Goal: Task Accomplishment & Management: Manage account settings

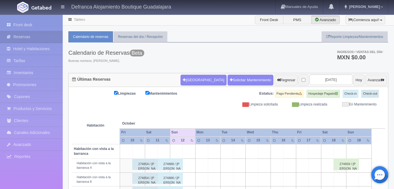
scroll to position [91, 0]
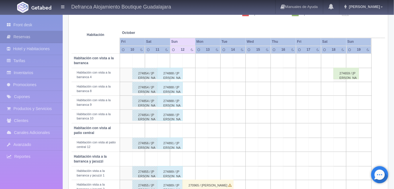
click at [167, 73] on div "274888 / [PERSON_NAME]" at bounding box center [169, 73] width 25 height 11
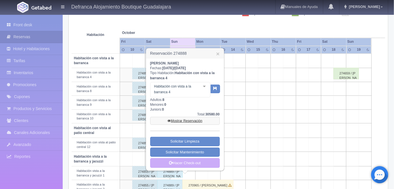
click at [186, 119] on link "Mostrar Reservación" at bounding box center [185, 121] width 70 height 8
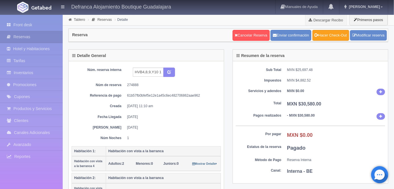
click at [330, 36] on link "Hacer Check-Out" at bounding box center [331, 35] width 37 height 11
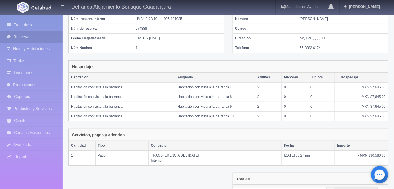
scroll to position [112, 0]
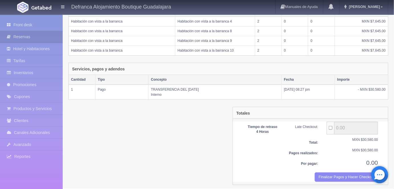
click at [340, 175] on button "Finalizar Pagos y Hacer Checkout" at bounding box center [346, 177] width 63 height 9
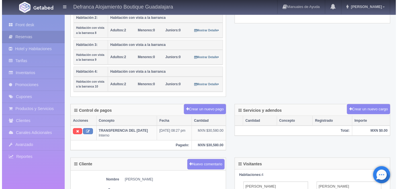
scroll to position [161, 0]
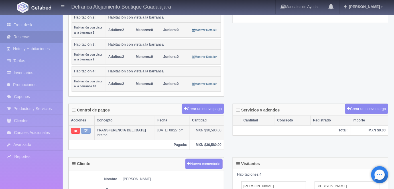
click at [87, 129] on icon at bounding box center [86, 131] width 4 height 4
type input "TRANSFERENCIA DEL 12/09/2025"
type input "30580.00"
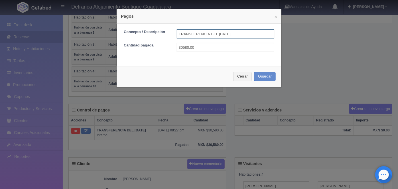
click at [236, 35] on input "TRANSFERENCIA DEL 12/09/2025" at bounding box center [226, 33] width 98 height 9
type input "TRANSFERENCIA DEL 12/09/2023"
click at [260, 80] on button "Guardar" at bounding box center [265, 76] width 22 height 9
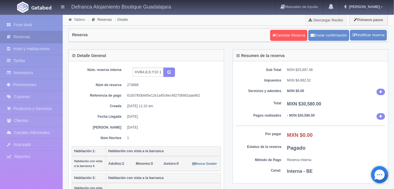
click at [79, 20] on link "Tablero" at bounding box center [79, 20] width 11 height 4
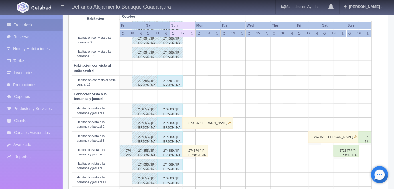
scroll to position [155, 0]
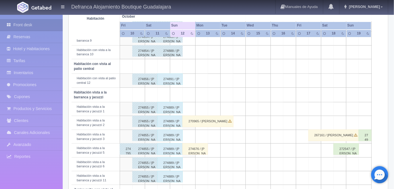
click at [171, 78] on div "274891 / JOSÉ ANTONIO DÁVILA CASTILLA" at bounding box center [169, 79] width 25 height 11
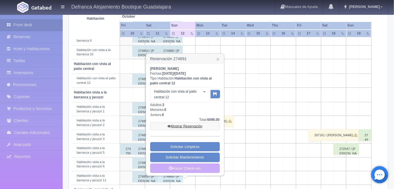
click at [183, 127] on link "Mostrar Reservación" at bounding box center [185, 126] width 70 height 8
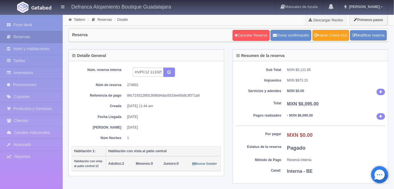
click at [327, 35] on link "Hacer Check-Out" at bounding box center [331, 35] width 37 height 11
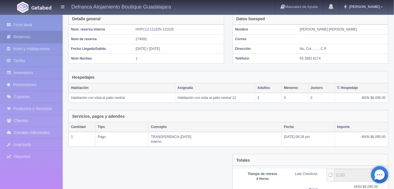
scroll to position [83, 0]
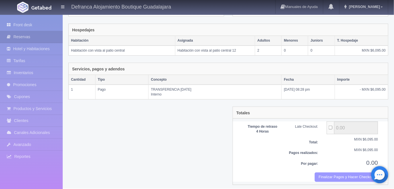
click at [337, 175] on button "Finalizar Pagos y Hacer Checkout" at bounding box center [346, 177] width 63 height 9
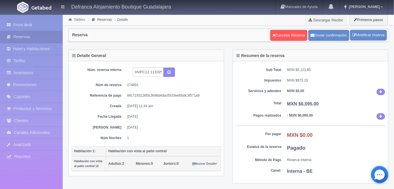
click at [77, 20] on link "Tablero" at bounding box center [79, 20] width 11 height 4
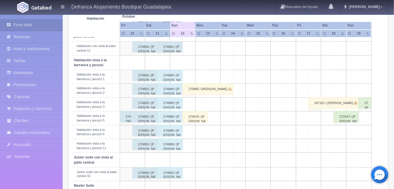
scroll to position [190, 0]
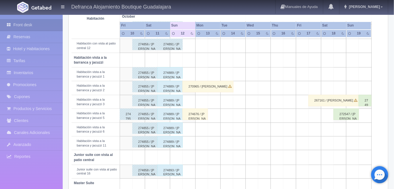
click at [173, 75] on div "274889 / JOSÉ ANTONIO DÁVILA CASTILLA" at bounding box center [169, 72] width 25 height 11
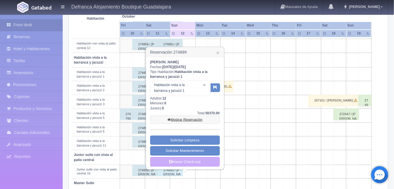
click at [184, 119] on link "Mostrar Reservación" at bounding box center [185, 120] width 70 height 8
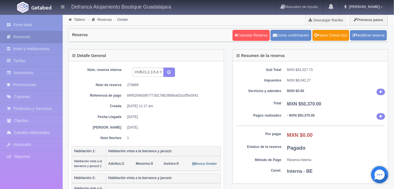
click at [328, 36] on link "Hacer Check-Out" at bounding box center [331, 35] width 37 height 11
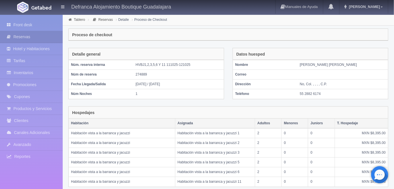
scroll to position [131, 0]
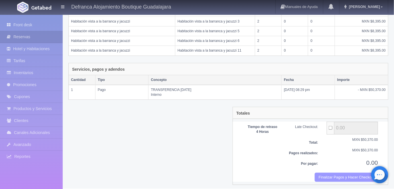
click at [331, 176] on button "Finalizar Pagos y Hacer Checkout" at bounding box center [346, 177] width 63 height 9
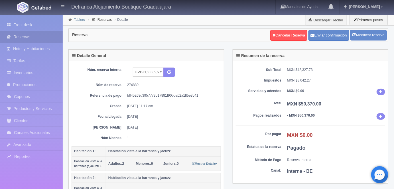
click at [77, 20] on link "Tablero" at bounding box center [79, 20] width 11 height 4
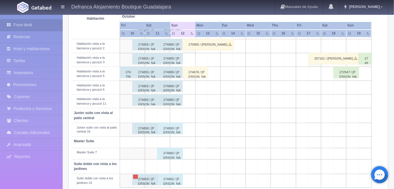
scroll to position [232, 0]
click at [196, 71] on div "274676 / Adilene Navarro" at bounding box center [195, 71] width 25 height 11
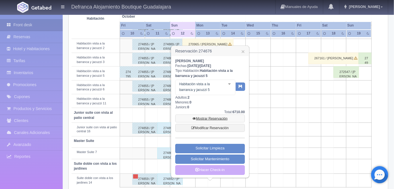
click at [202, 116] on link "Mostrar Reservación" at bounding box center [210, 119] width 70 height 8
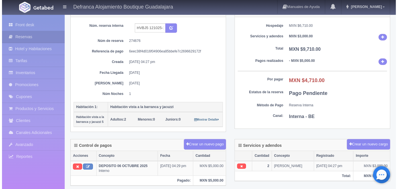
scroll to position [45, 0]
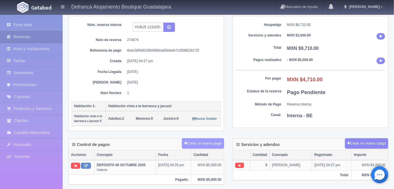
click at [209, 146] on button "Crear un nuevo pago" at bounding box center [203, 143] width 42 height 11
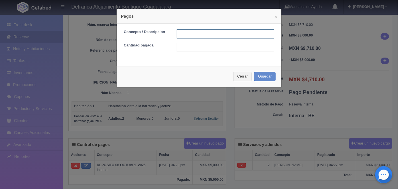
click at [180, 34] on input "text" at bounding box center [226, 33] width 98 height 9
type input "HOSPEDAJE PAGADO EN EFECTIVO"
click at [179, 48] on input "text" at bounding box center [226, 47] width 98 height 9
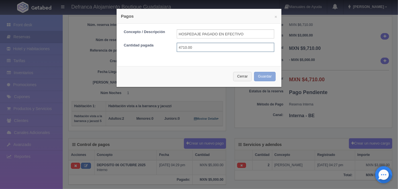
type input "4710.00"
click at [260, 76] on button "Guardar" at bounding box center [265, 76] width 22 height 9
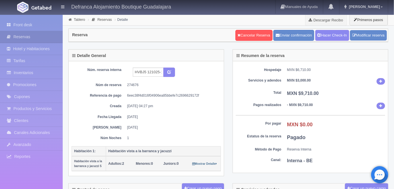
click at [332, 36] on link "Hacer Check-In" at bounding box center [332, 35] width 34 height 11
click at [78, 19] on link "Tablero" at bounding box center [79, 20] width 11 height 4
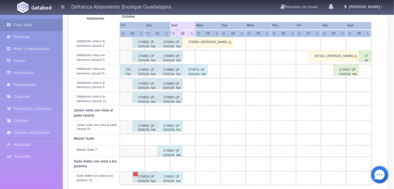
scroll to position [240, 0]
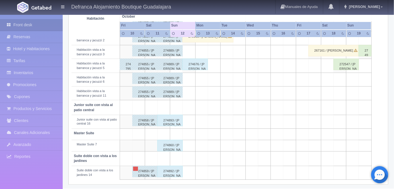
click at [173, 119] on div "274893 / JOSÉ ANTONIO DÁVILA CASTILLA" at bounding box center [169, 120] width 25 height 11
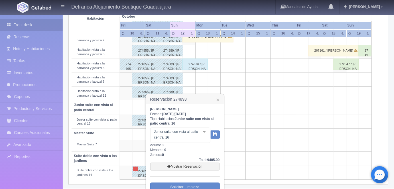
click at [185, 167] on link "Mostrar Reservación" at bounding box center [185, 167] width 70 height 8
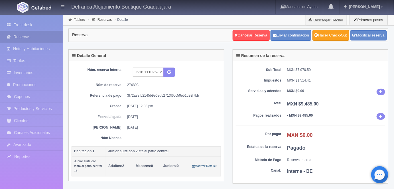
click at [329, 37] on link "Hacer Check-Out" at bounding box center [331, 35] width 37 height 11
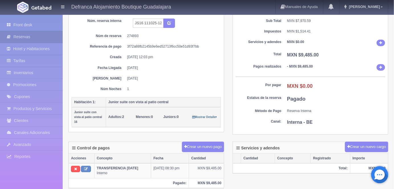
scroll to position [51, 0]
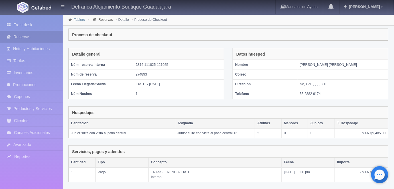
click at [78, 21] on link "Tablero" at bounding box center [79, 20] width 11 height 4
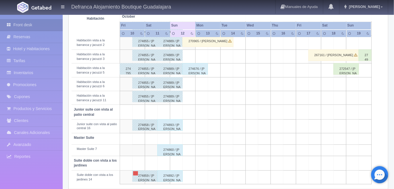
scroll to position [237, 0]
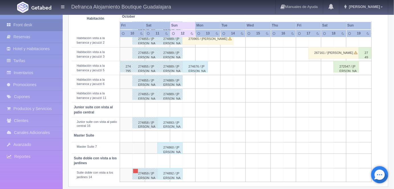
click at [169, 121] on div "274893 / JOSÉ ANTONIO DÁVILA CASTILLA" at bounding box center [169, 122] width 25 height 11
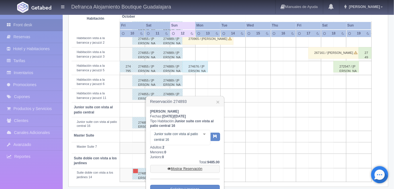
click at [183, 167] on link "Mostrar Reservación" at bounding box center [185, 169] width 70 height 8
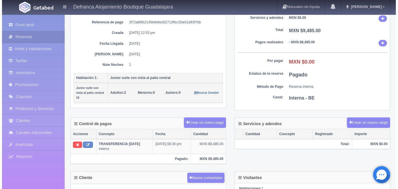
scroll to position [76, 0]
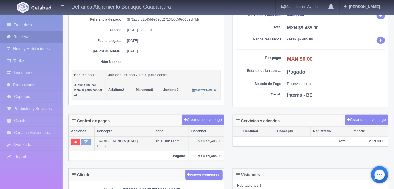
click at [86, 140] on icon at bounding box center [86, 142] width 4 height 4
type input "TRANSFERENCIA 12/09/2025"
type input "9485.00"
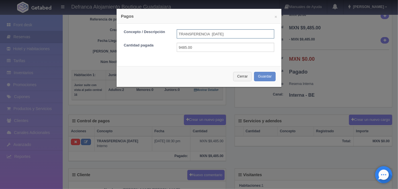
click at [232, 34] on input "TRANSFERENCIA 12/09/2025" at bounding box center [226, 33] width 98 height 9
type input "TRANSFERENCIA 12/09/2023"
click at [265, 78] on button "Guardar" at bounding box center [265, 76] width 22 height 9
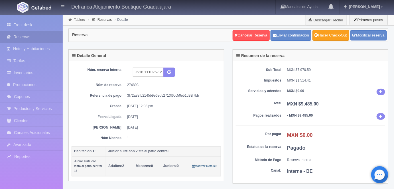
click at [333, 36] on link "Hacer Check-Out" at bounding box center [331, 35] width 37 height 11
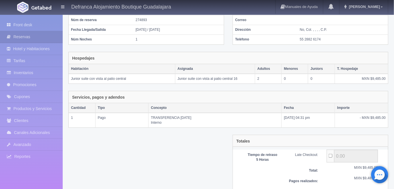
scroll to position [83, 0]
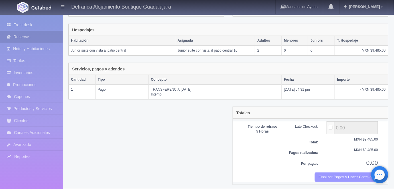
click at [343, 175] on button "Finalizar Pagos y Hacer Checkout" at bounding box center [346, 177] width 63 height 9
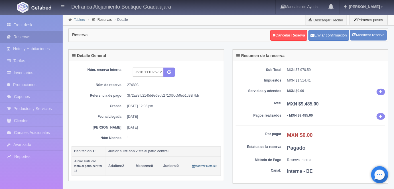
click at [77, 20] on link "Tablero" at bounding box center [79, 20] width 11 height 4
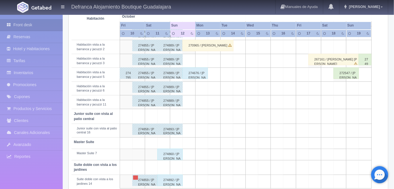
scroll to position [240, 0]
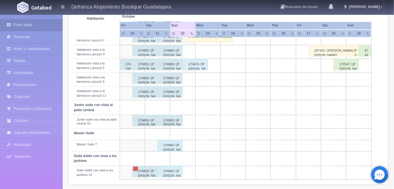
click at [172, 171] on div "274892 / JOSÉ ANTONIO DÁVILA CASTILLA" at bounding box center [169, 171] width 25 height 11
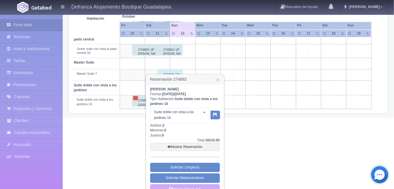
scroll to position [313, 0]
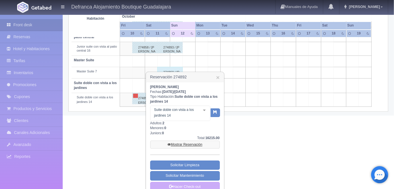
click at [185, 143] on link "Mostrar Reservación" at bounding box center [185, 145] width 70 height 8
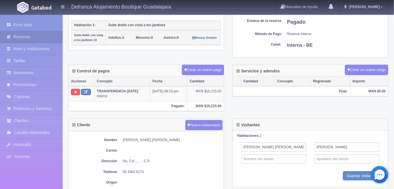
scroll to position [125, 0]
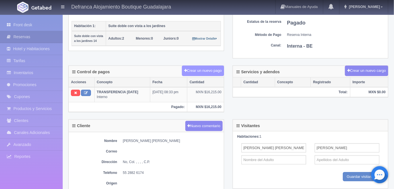
click at [207, 69] on button "Crear un nuevo pago" at bounding box center [203, 71] width 42 height 11
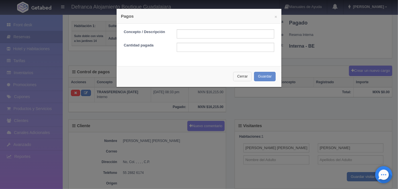
click at [242, 76] on button "Cerrar" at bounding box center [242, 76] width 19 height 9
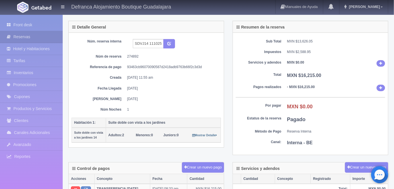
scroll to position [0, 0]
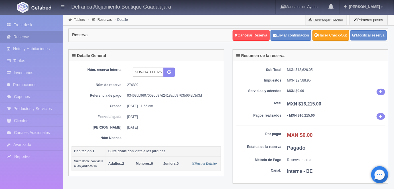
click at [329, 37] on link "Hacer Check-Out" at bounding box center [331, 35] width 37 height 11
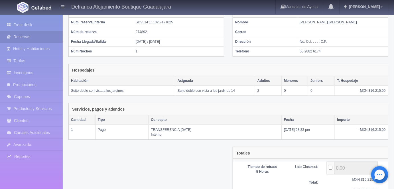
scroll to position [83, 0]
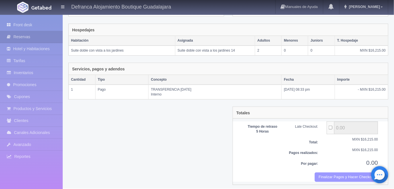
click at [335, 173] on button "Finalizar Pagos y Hacer Checkout" at bounding box center [346, 177] width 63 height 9
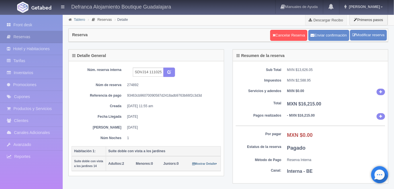
click at [78, 20] on link "Tablero" at bounding box center [79, 20] width 11 height 4
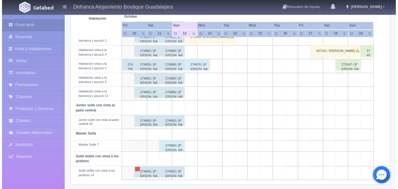
scroll to position [240, 0]
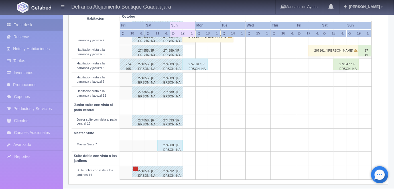
click at [135, 167] on link at bounding box center [135, 169] width 5 height 4
select select "Limpieza"
select select "1389_Suite doble con vista a los jardines 14"
type input "10-10-2025"
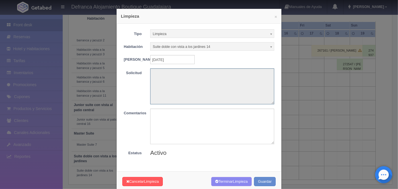
click at [156, 76] on textarea at bounding box center [212, 86] width 124 height 36
click at [270, 33] on b at bounding box center [271, 33] width 5 height 7
click at [269, 34] on b at bounding box center [271, 33] width 5 height 7
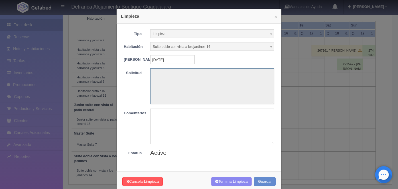
click at [269, 34] on b at bounding box center [271, 33] width 5 height 7
click at [157, 117] on textarea at bounding box center [212, 127] width 124 height 36
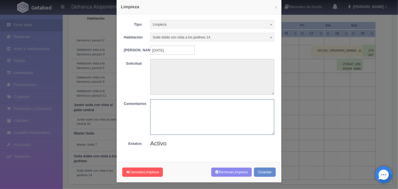
scroll to position [14, 0]
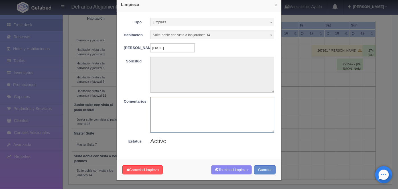
type textarea "s"
type textarea "Sin incidencias ni objetos olvidados"
click at [155, 146] on div "Tipo Limpieza Limpieza Mantenimiento Habitación Suite doble con vista a los jar…" at bounding box center [199, 83] width 165 height 143
click at [217, 171] on button "Terminar Limpieza" at bounding box center [231, 169] width 40 height 9
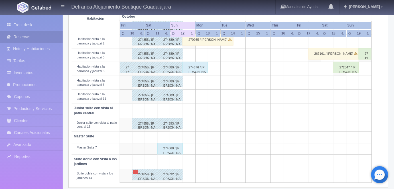
scroll to position [240, 0]
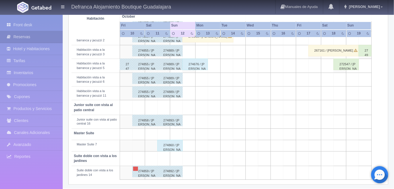
click at [171, 145] on div "274860 / [PERSON_NAME]" at bounding box center [169, 145] width 25 height 11
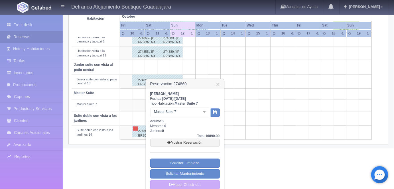
scroll to position [285, 0]
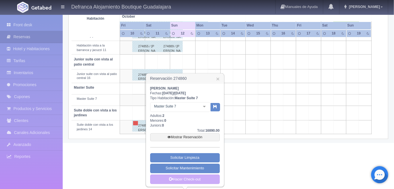
click at [181, 137] on link "Mostrar Reservación" at bounding box center [185, 137] width 70 height 8
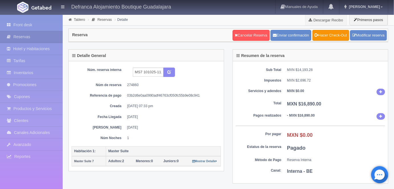
click at [328, 35] on link "Hacer Check-Out" at bounding box center [331, 35] width 37 height 11
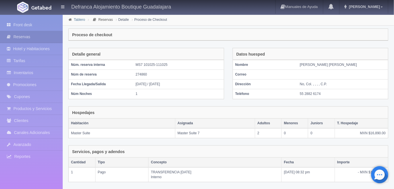
click at [78, 21] on link "Tablero" at bounding box center [79, 20] width 11 height 4
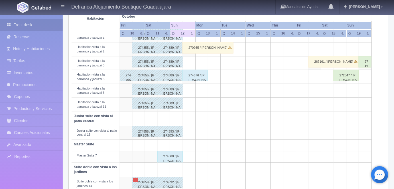
scroll to position [240, 0]
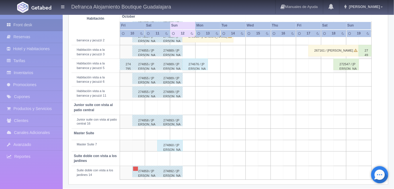
click at [173, 141] on div "274860 / JOSÉ ANTONIO DÁVILA CASTILLA" at bounding box center [169, 145] width 25 height 11
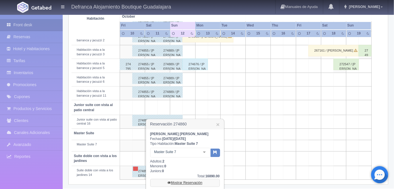
click at [183, 184] on link "Mostrar Reservación" at bounding box center [185, 183] width 70 height 8
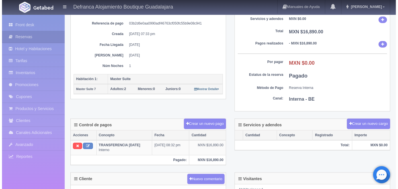
scroll to position [72, 0]
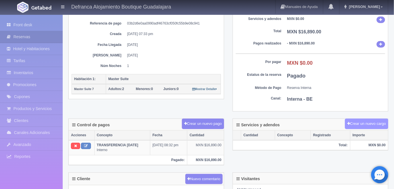
click at [356, 121] on button "Crear un nuevo cargo" at bounding box center [366, 124] width 43 height 11
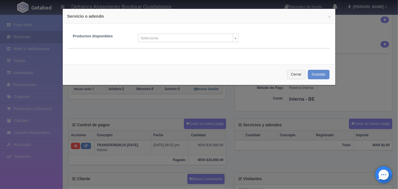
click at [234, 39] on body "Defranca Alojamiento Boutique Guadalajara Manuales de Ayuda Actualizaciones rec…" at bounding box center [199, 146] width 398 height 409
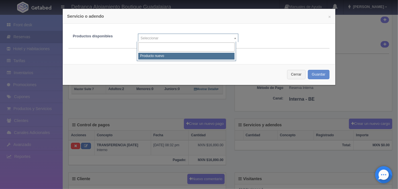
select select "0"
type input "1"
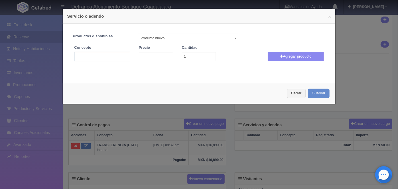
click at [79, 55] on input "text" at bounding box center [102, 56] width 56 height 9
type input "Locación Evento Boda [DATE]"
click at [149, 56] on input "number" at bounding box center [156, 56] width 35 height 9
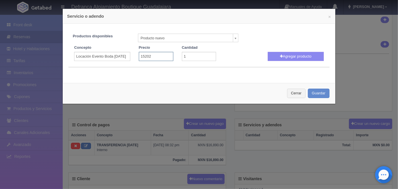
type input "152022"
click at [281, 57] on button "Agregar producto" at bounding box center [296, 56] width 56 height 9
select select
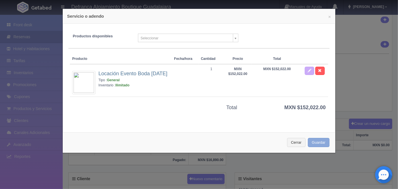
click at [317, 141] on button "Guardar" at bounding box center [319, 142] width 22 height 9
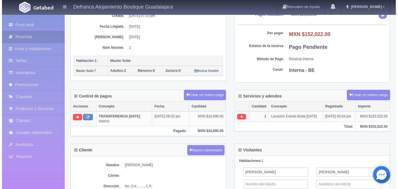
scroll to position [91, 0]
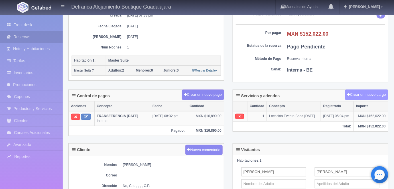
click at [358, 92] on button "Crear un nuevo cargo" at bounding box center [366, 95] width 43 height 11
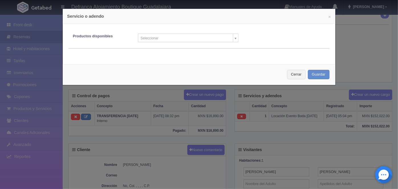
click at [233, 39] on body "Defranca Alojamiento Boutique Guadalajara Manuales de Ayuda Actualizaciones rec…" at bounding box center [199, 123] width 398 height 398
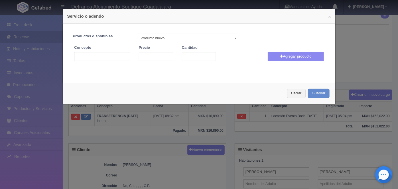
select select "0"
type input "1"
click at [78, 57] on input "text" at bounding box center [102, 56] width 56 height 9
type input "Horas Extras de Evento Boda 11-Oct-25"
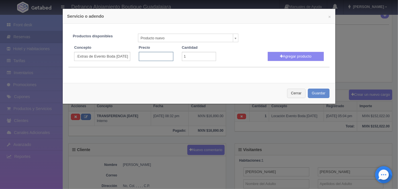
click at [142, 57] on input "number" at bounding box center [156, 56] width 35 height 9
type input "10000"
click at [186, 56] on input "1" at bounding box center [199, 56] width 35 height 9
type input "2"
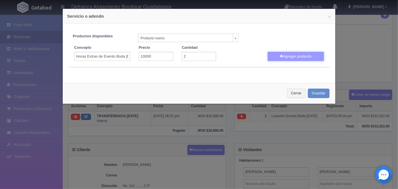
click at [293, 56] on button "Agregar producto" at bounding box center [296, 56] width 56 height 9
select select
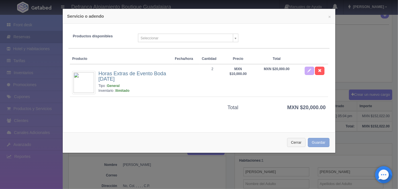
click at [316, 145] on button "Guardar" at bounding box center [319, 142] width 22 height 9
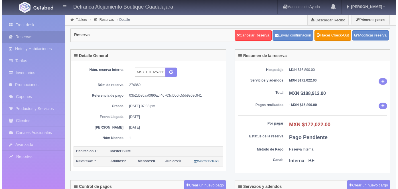
scroll to position [91, 0]
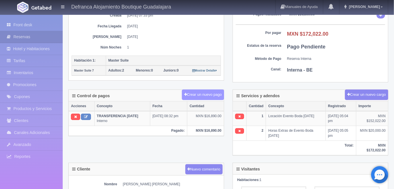
click at [202, 94] on button "Crear un nuevo pago" at bounding box center [203, 95] width 42 height 11
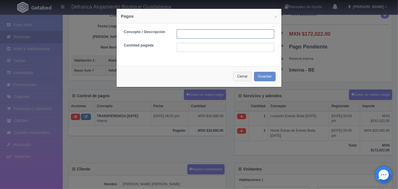
click at [179, 34] on input "text" at bounding box center [226, 33] width 98 height 9
type input "TRANSFERENCIA 12 [DATE]"
click at [185, 48] on input "text" at bounding box center [226, 47] width 98 height 9
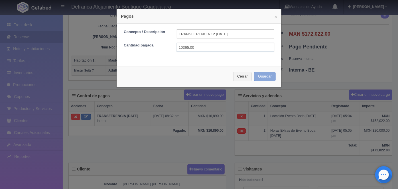
type input "10365.00"
click at [263, 77] on button "Guardar" at bounding box center [265, 76] width 22 height 9
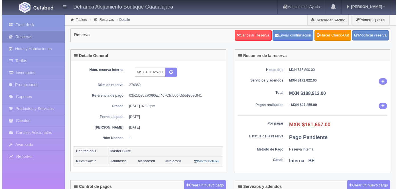
scroll to position [91, 0]
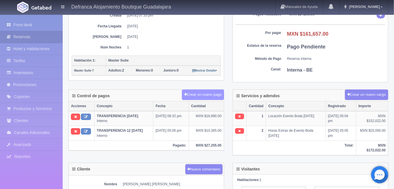
click at [203, 94] on button "Crear un nuevo pago" at bounding box center [203, 95] width 42 height 11
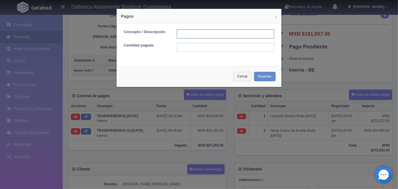
click at [179, 36] on input "text" at bounding box center [226, 33] width 98 height 9
type input "TRANSFERENCIA 12 SEPTIEMBRE 2023"
click at [180, 48] on input "text" at bounding box center [226, 47] width 98 height 9
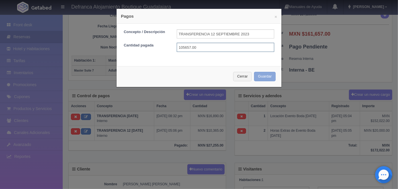
type input "105657.00"
click at [263, 78] on button "Guardar" at bounding box center [265, 76] width 22 height 9
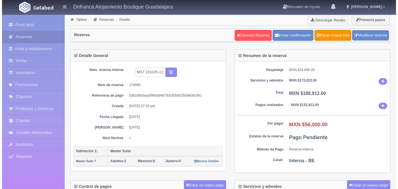
scroll to position [91, 0]
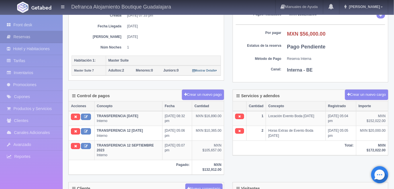
click at [197, 92] on button "Crear un nuevo pago" at bounding box center [203, 95] width 42 height 11
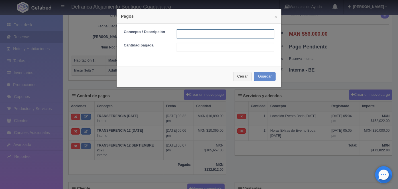
click at [179, 34] on input "text" at bounding box center [226, 33] width 98 height 9
click at [224, 33] on input "TRANSFERENCIA 23 ABRIL 2024" at bounding box center [226, 33] width 98 height 9
type input "TRANSFERENCIA 04 DIC. 2024"
click at [180, 48] on input "text" at bounding box center [226, 47] width 98 height 9
type input "36000"
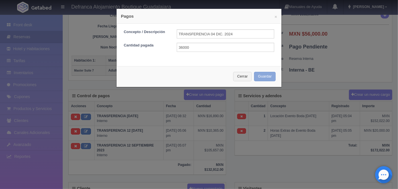
click at [260, 80] on button "Guardar" at bounding box center [265, 76] width 22 height 9
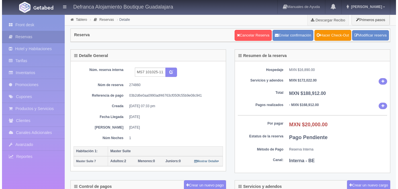
scroll to position [91, 0]
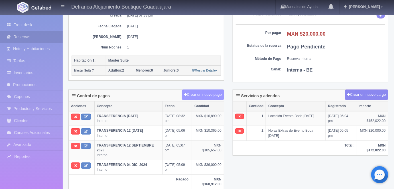
click at [199, 94] on button "Crear un nuevo pago" at bounding box center [203, 95] width 42 height 11
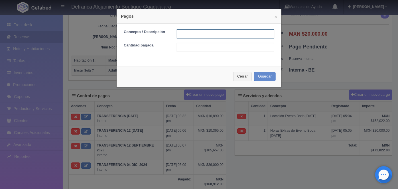
click at [181, 34] on input "text" at bounding box center [226, 33] width 98 height 9
type input "HORAS EXTRAS DE EVENTO PAGO EN EFECTIVO"
click at [179, 47] on input "text" at bounding box center [226, 47] width 98 height 9
type input "20000"
click at [260, 77] on button "Guardar" at bounding box center [265, 76] width 22 height 9
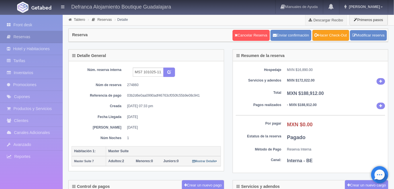
click at [325, 36] on link "Hacer Check-Out" at bounding box center [331, 35] width 37 height 11
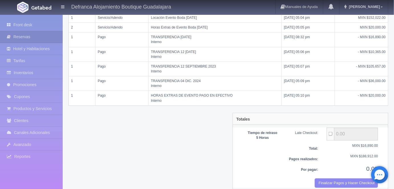
scroll to position [160, 0]
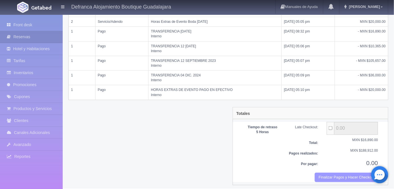
click at [329, 174] on button "Finalizar Pagos y Hacer Checkout" at bounding box center [346, 177] width 63 height 9
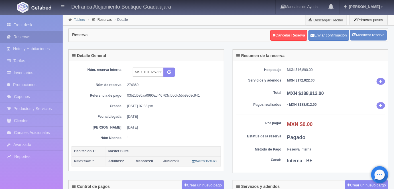
click at [80, 19] on link "Tablero" at bounding box center [79, 20] width 11 height 4
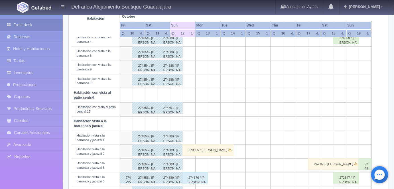
scroll to position [125, 0]
